Goal: Task Accomplishment & Management: Manage account settings

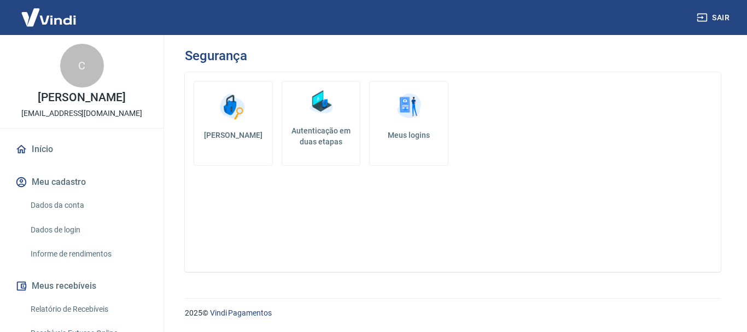
click at [325, 132] on h5 "Autenticação em duas etapas" at bounding box center [320, 136] width 69 height 22
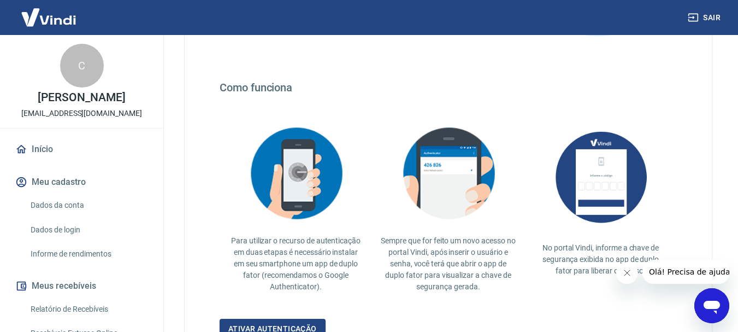
scroll to position [219, 0]
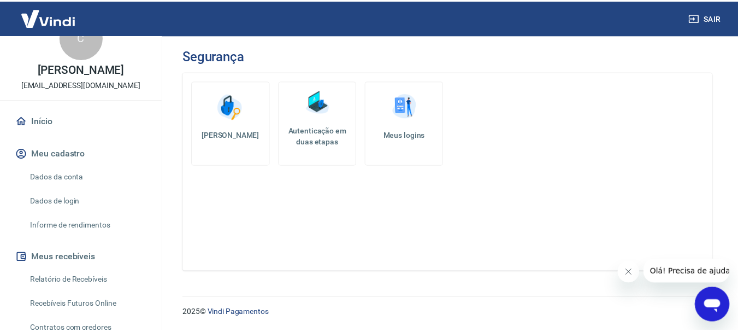
scroll to position [55, 0]
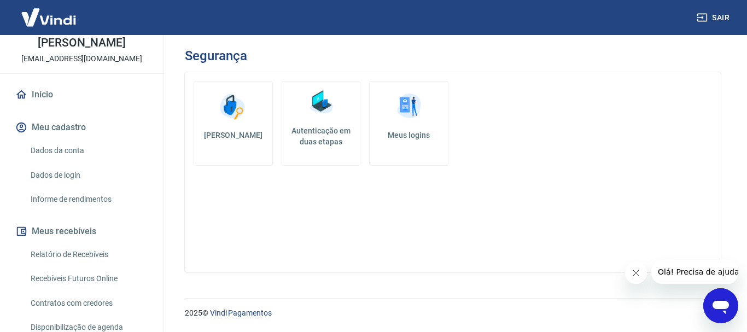
click at [395, 136] on h5 "Meus logins" at bounding box center [408, 135] width 61 height 11
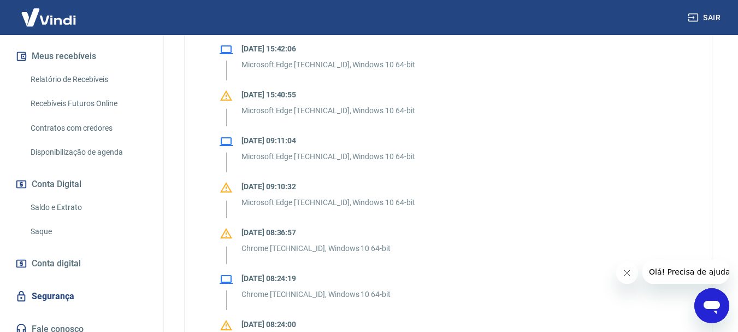
scroll to position [273, 0]
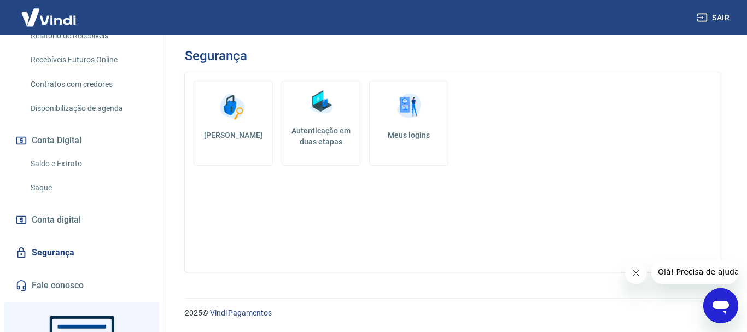
click at [319, 126] on h5 "Autenticação em duas etapas" at bounding box center [320, 136] width 69 height 22
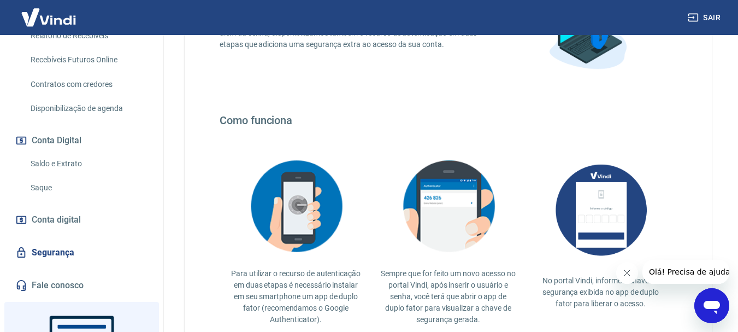
scroll to position [273, 0]
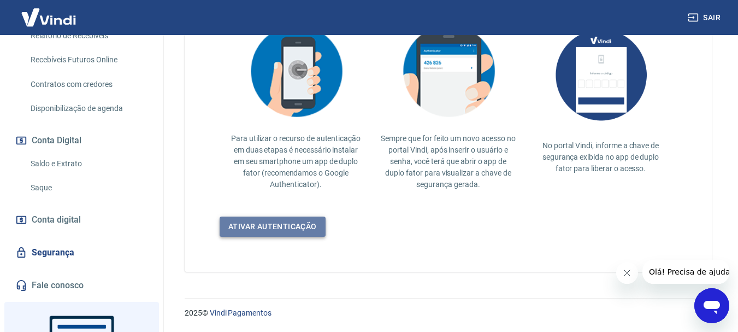
click at [283, 229] on link "Ativar autenticação" at bounding box center [273, 226] width 106 height 20
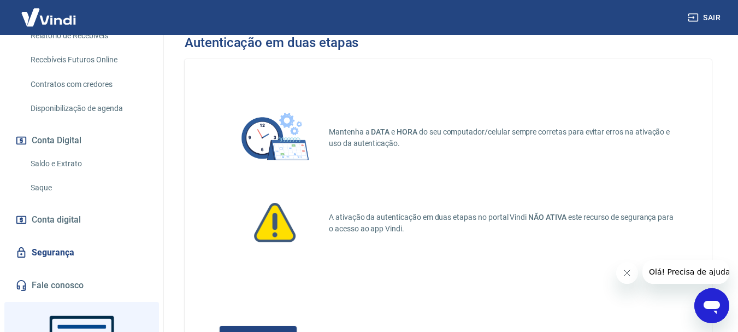
scroll to position [68, 0]
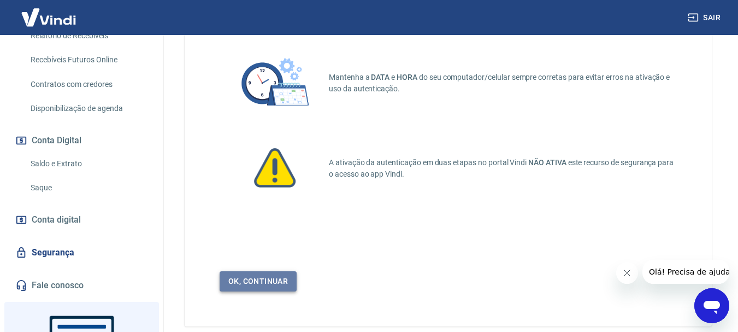
click at [270, 284] on link "Ok, continuar" at bounding box center [258, 281] width 77 height 20
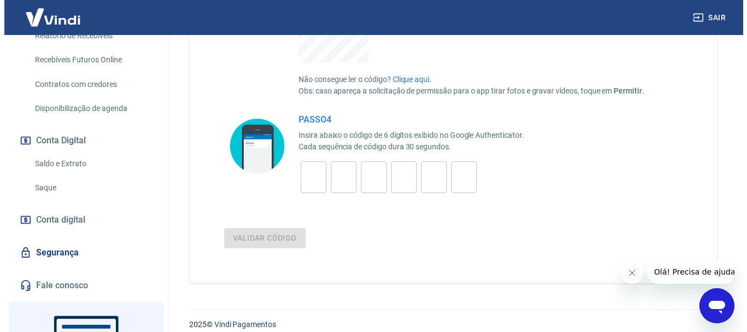
scroll to position [353, 0]
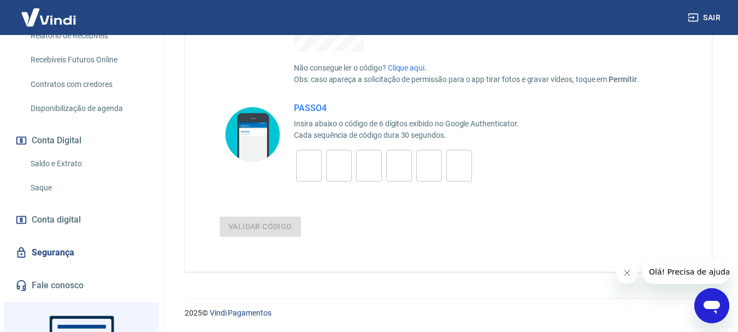
click at [316, 159] on input "tel" at bounding box center [309, 166] width 26 height 24
type input "5"
type input "1"
type input "8"
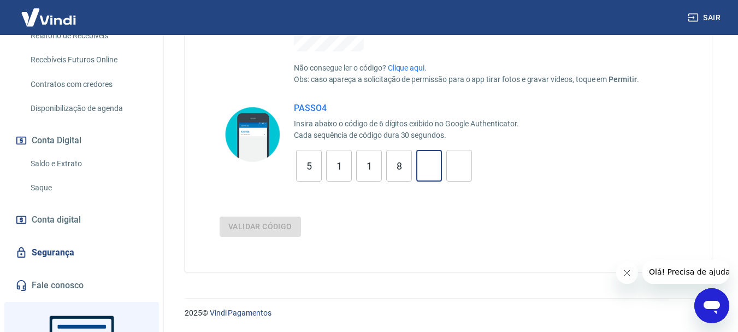
type input "0"
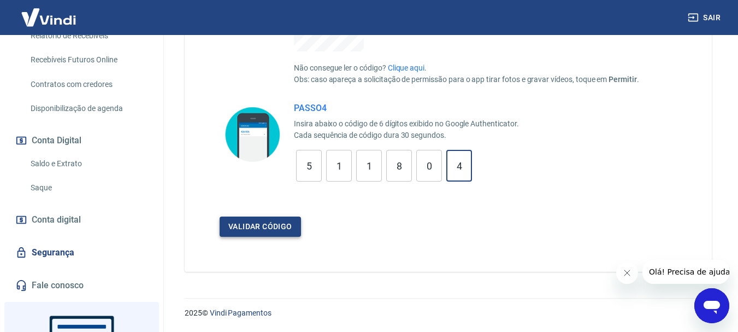
type input "4"
click at [279, 226] on button "Validar código" at bounding box center [260, 226] width 81 height 20
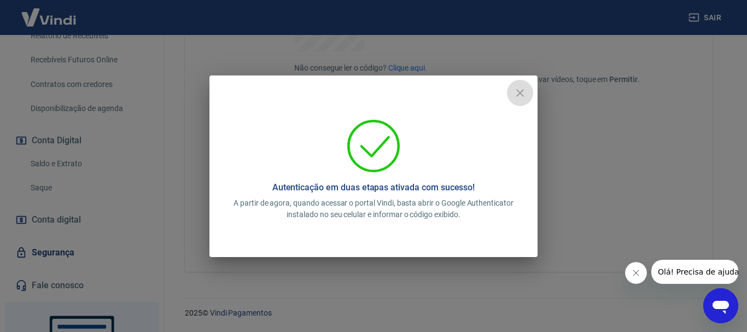
click at [521, 90] on icon "close" at bounding box center [519, 92] width 13 height 13
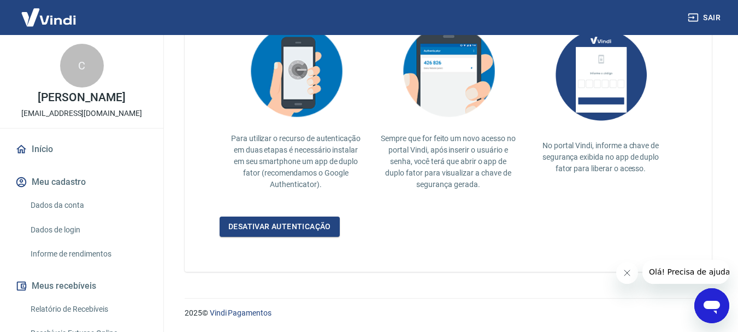
click at [99, 161] on link "Início" at bounding box center [81, 149] width 137 height 24
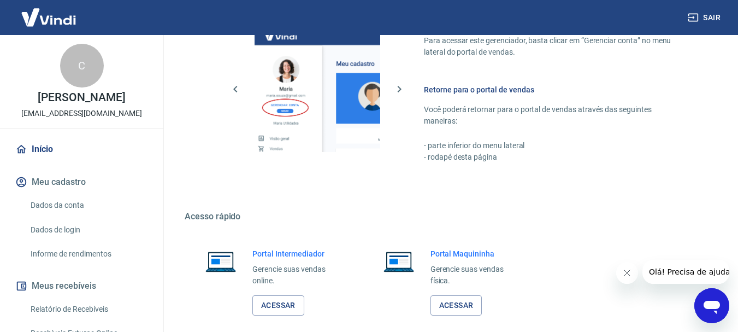
scroll to position [565, 0]
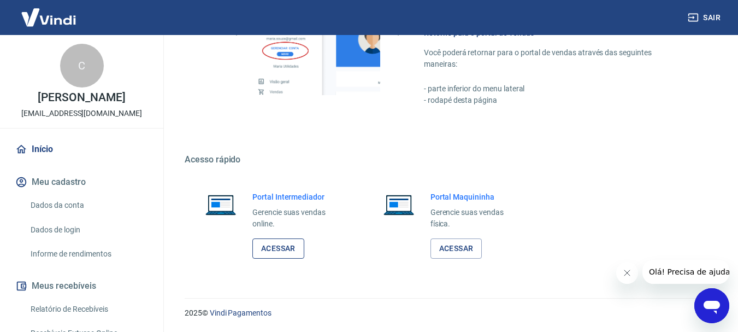
click at [277, 250] on link "Acessar" at bounding box center [279, 248] width 52 height 20
